Goal: Ask a question

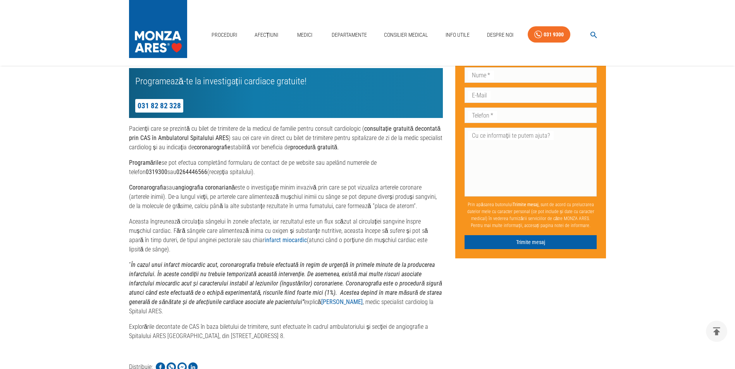
scroll to position [465, 0]
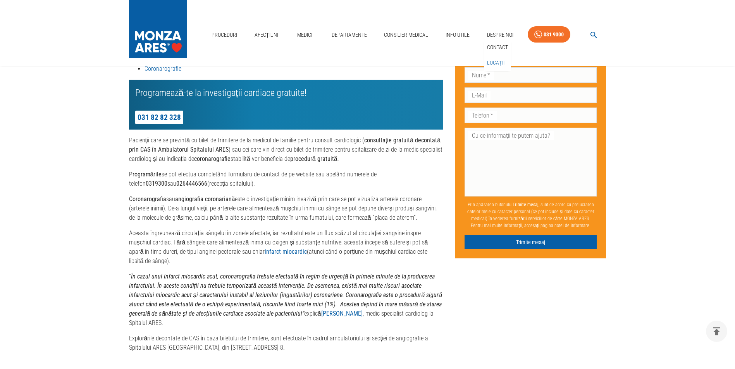
click at [494, 63] on link "Locații" at bounding box center [495, 63] width 21 height 13
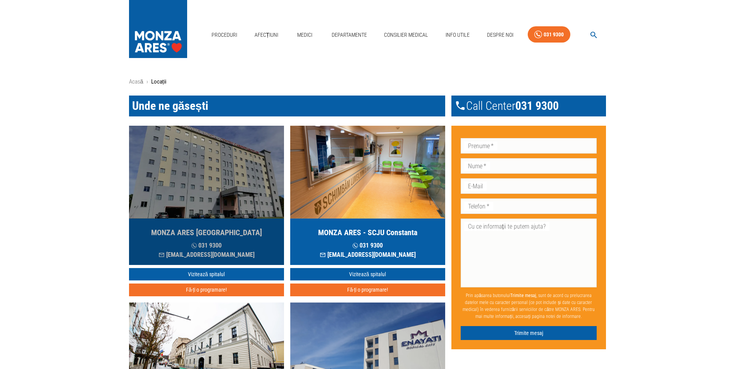
click at [211, 187] on img "button" at bounding box center [206, 172] width 155 height 93
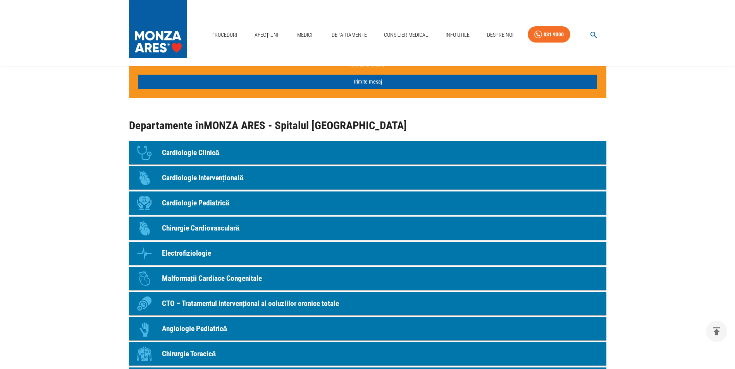
scroll to position [736, 0]
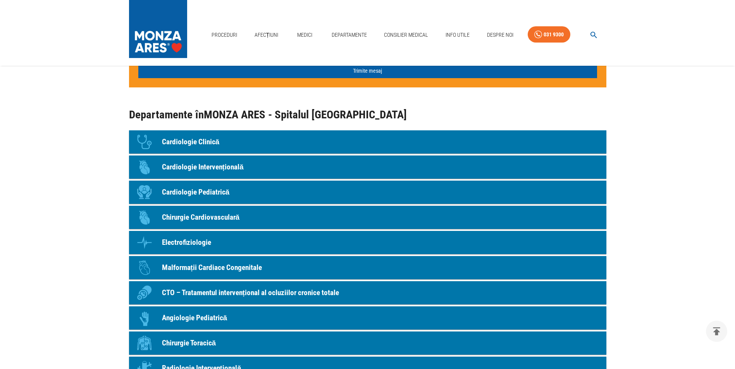
click at [204, 144] on p "Cardiologie Clinică" at bounding box center [191, 142] width 58 height 11
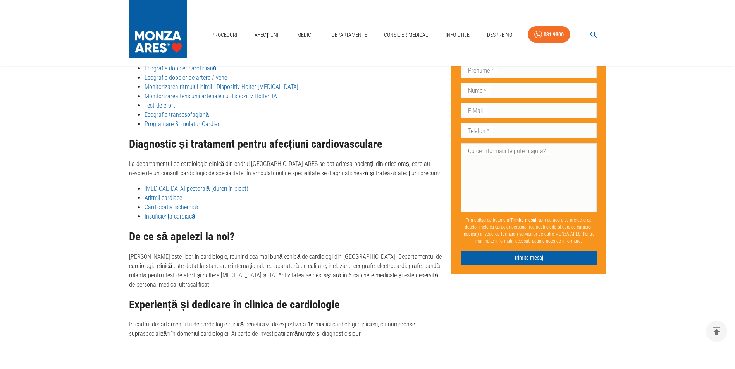
scroll to position [259, 0]
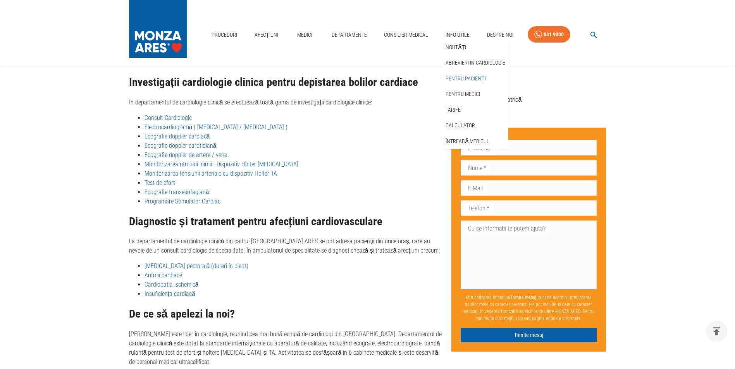
click at [455, 79] on link "Pentru pacienți" at bounding box center [465, 78] width 43 height 13
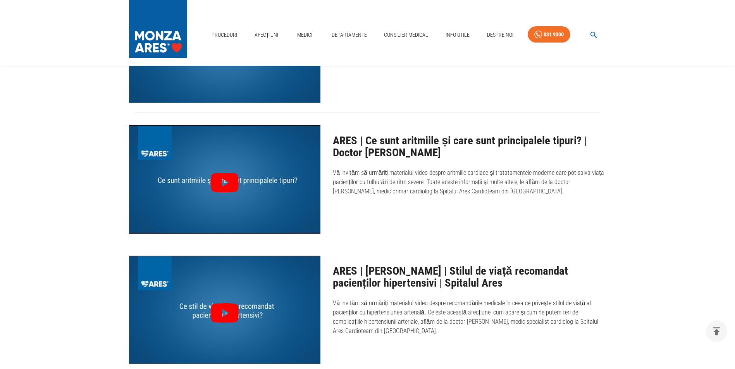
scroll to position [1162, 0]
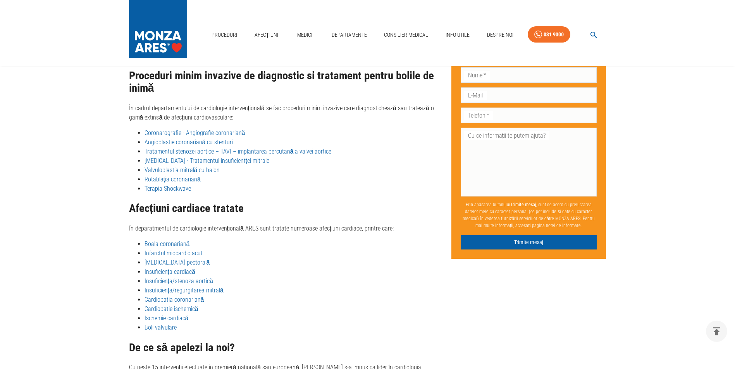
scroll to position [104, 0]
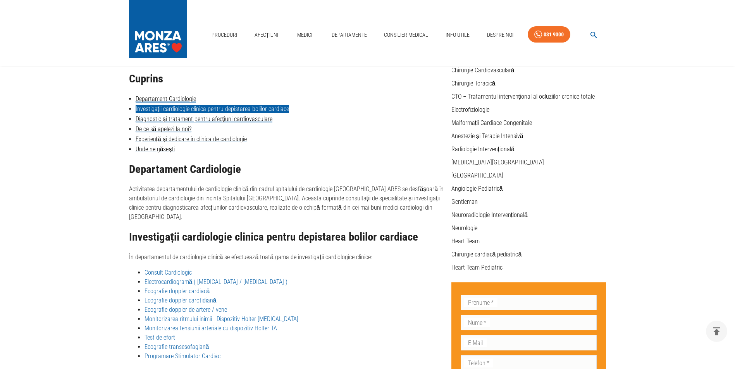
click at [208, 110] on link "Investigații cardiologie clinica pentru depistarea bolilor cardiace" at bounding box center [212, 109] width 153 height 8
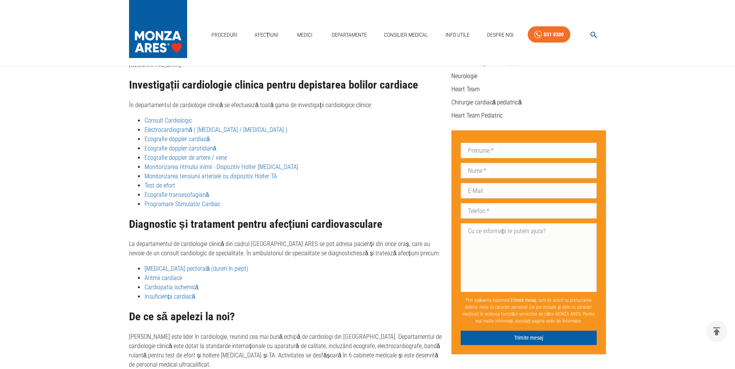
click at [181, 191] on link "Ecografie transesofagiană" at bounding box center [176, 194] width 65 height 7
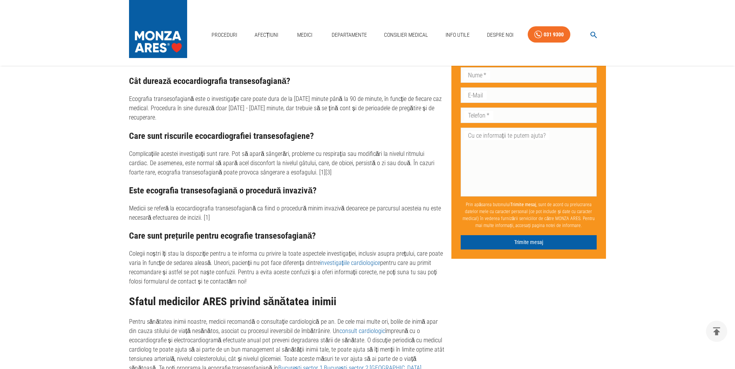
scroll to position [1742, 0]
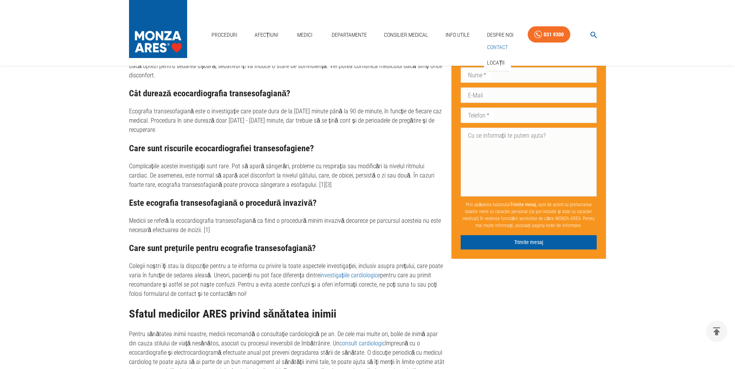
click at [493, 47] on link "Contact" at bounding box center [497, 47] width 24 height 13
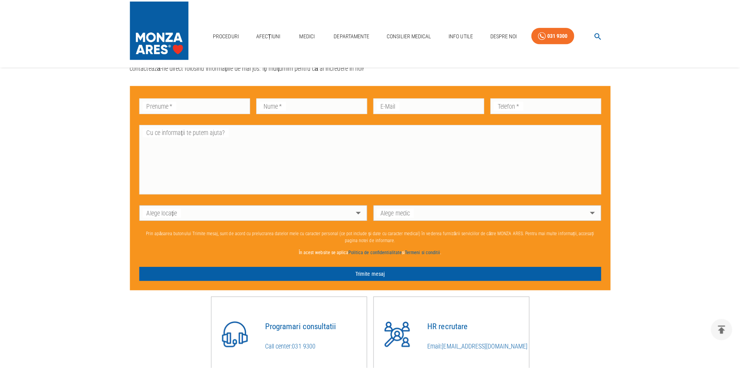
scroll to position [503, 0]
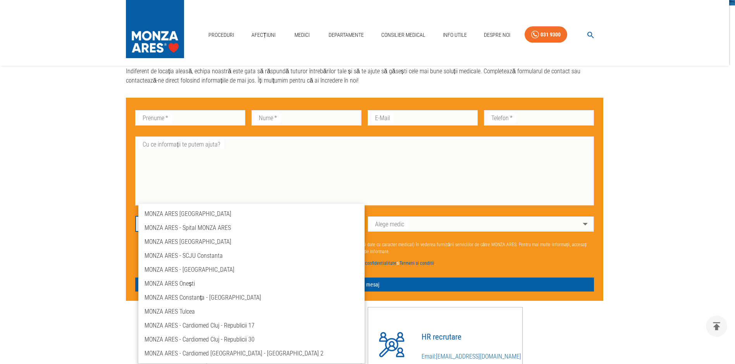
click at [354, 228] on body "Proceduri Afecțiuni Medici Departamente Consilier Medical Info Utile Despre Noi…" at bounding box center [367, 20] width 735 height 1046
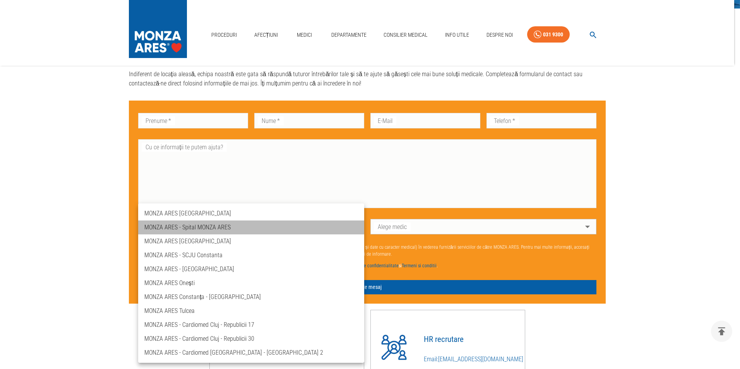
click at [198, 228] on li "MONZA ARES - Spital MONZA ARES" at bounding box center [251, 228] width 226 height 14
type input "spitalul-ares-cluj"
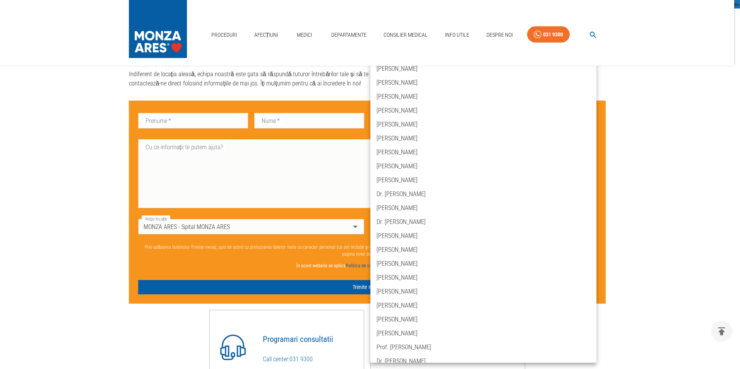
click at [587, 228] on body "Proceduri Afecțiuni Medici Departamente Consilier Medical Info Utile Despre Noi…" at bounding box center [370, 21] width 740 height 1049
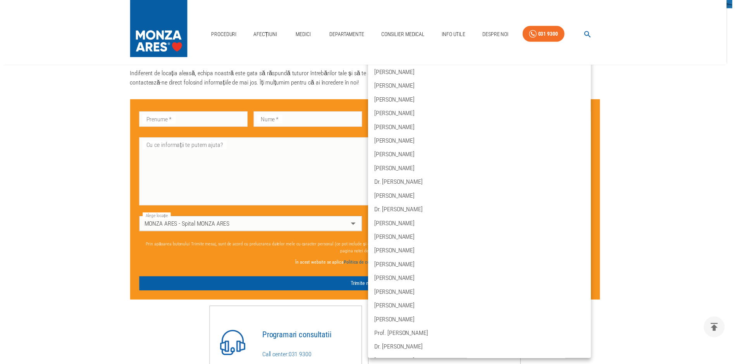
scroll to position [0, 0]
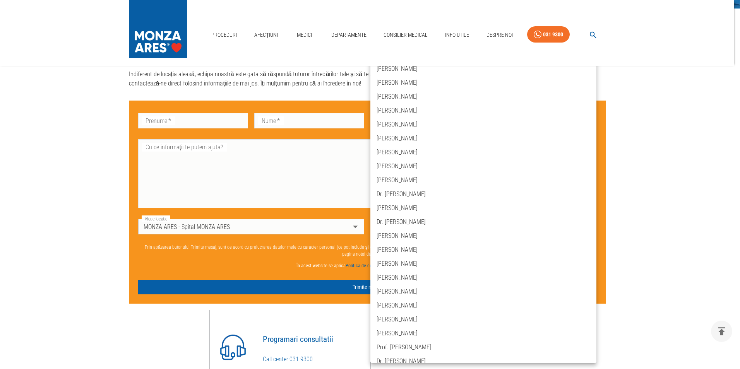
click at [325, 181] on div at bounding box center [370, 184] width 740 height 369
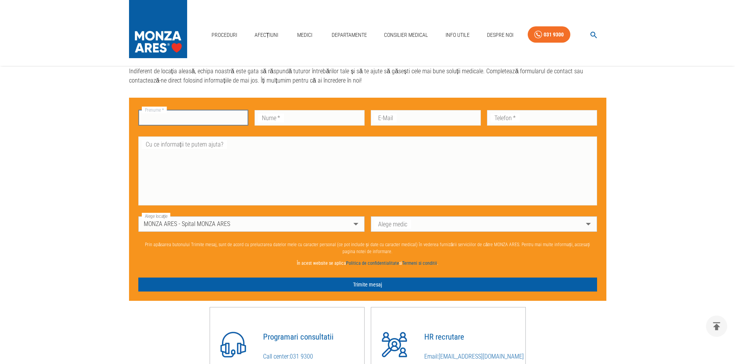
click at [215, 122] on input "Prenume   *" at bounding box center [193, 117] width 110 height 15
type input "DOINA"
type input "MIU"
type input "doina_miu@yahoo.com"
type input "0721162313"
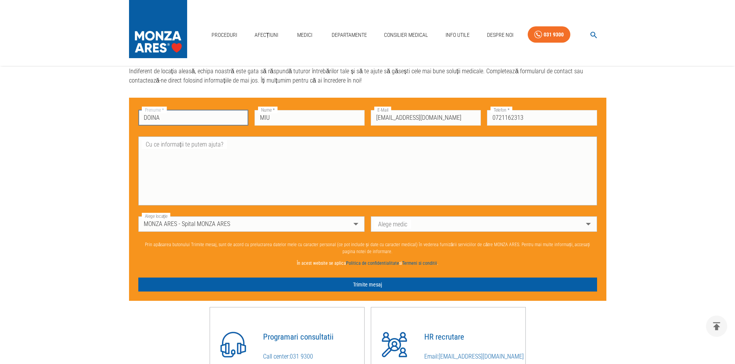
click at [175, 170] on textarea "Cu ce informații te putem ajuta?" at bounding box center [368, 170] width 448 height 62
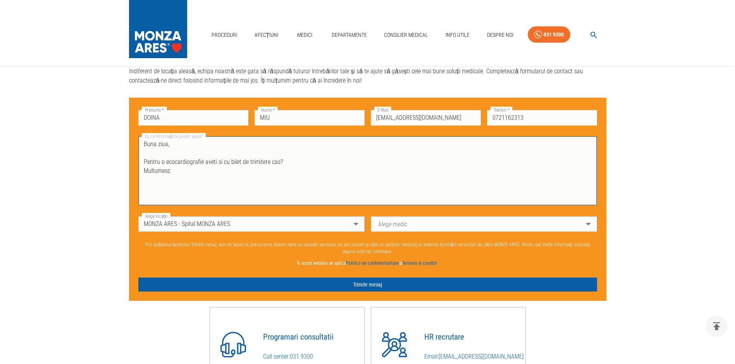
click at [277, 165] on textarea "Buna ziua, Pentru o ecocardiografie aveti si cu bilet de trimitere cas? Multume…" at bounding box center [368, 170] width 448 height 62
type textarea "Buna ziua, Pentru o ecocardiografie aveti si cu bilet de trimitere CAS MB? Mult…"
click at [363, 287] on button "Trimite mesaj" at bounding box center [367, 284] width 458 height 14
